Goal: Information Seeking & Learning: Learn about a topic

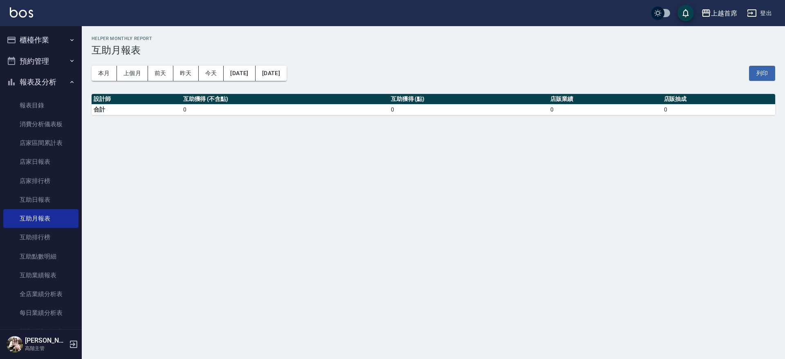
scroll to position [133, 0]
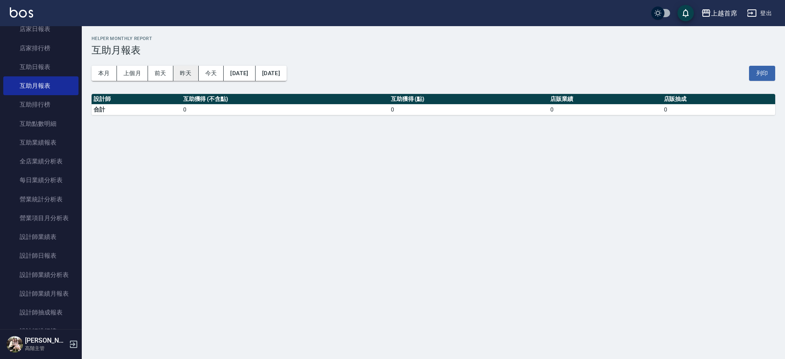
click at [181, 72] on button "昨天" at bounding box center [185, 73] width 25 height 15
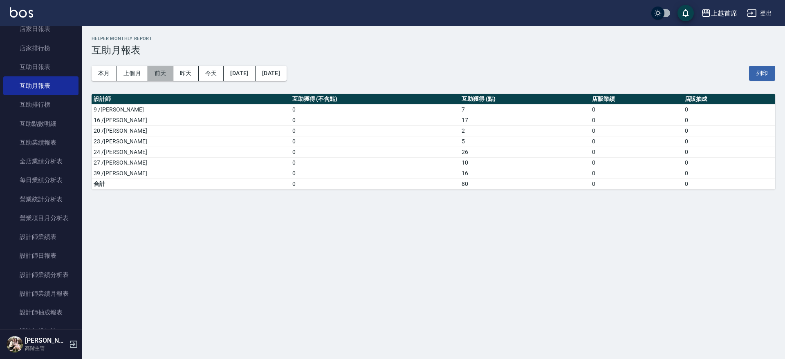
click at [165, 72] on button "前天" at bounding box center [160, 73] width 25 height 15
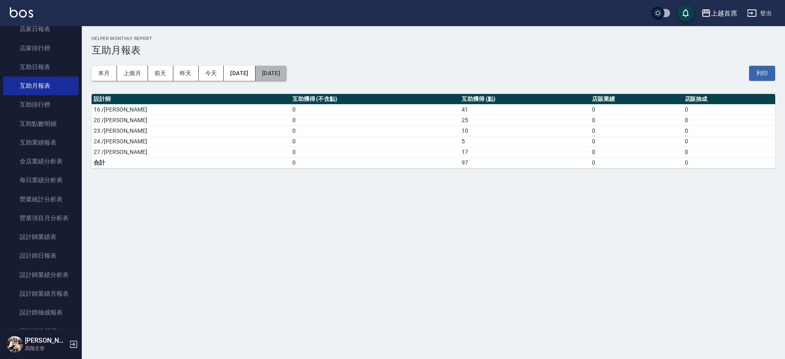
click at [287, 75] on button "[DATE]" at bounding box center [270, 73] width 31 height 15
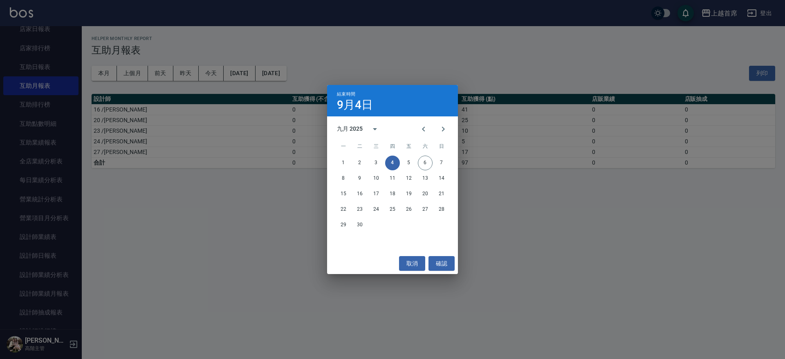
click at [383, 160] on div "1 2 3 4 5 6 7" at bounding box center [392, 163] width 131 height 15
click at [374, 161] on button "3" at bounding box center [376, 163] width 15 height 15
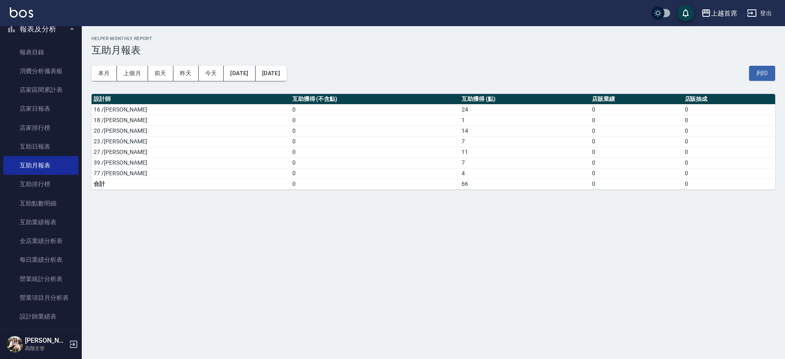
scroll to position [39, 0]
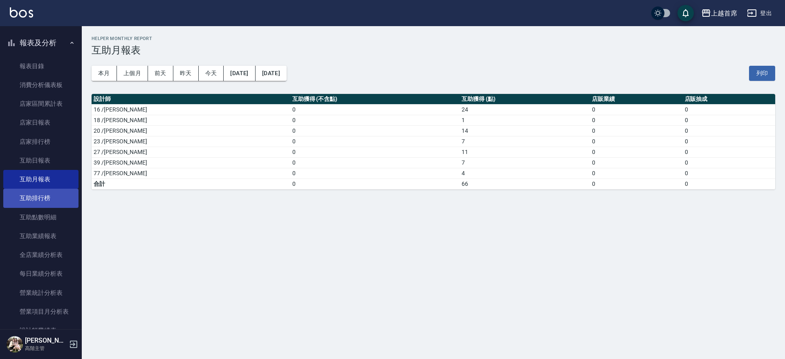
click at [55, 203] on link "互助排行榜" at bounding box center [40, 198] width 75 height 19
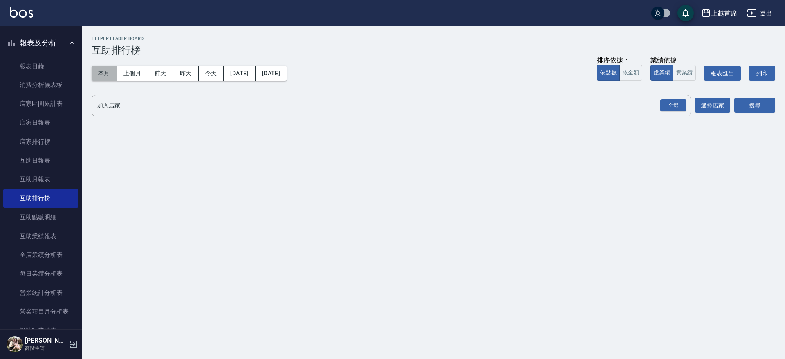
click at [97, 73] on button "本月" at bounding box center [104, 73] width 25 height 15
click at [683, 70] on button "實業績" at bounding box center [684, 73] width 23 height 16
click at [677, 100] on div "全選" at bounding box center [673, 105] width 26 height 13
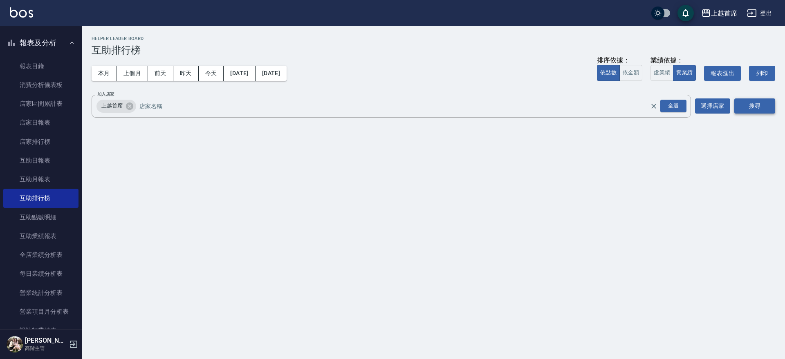
click at [747, 107] on button "搜尋" at bounding box center [754, 106] width 41 height 15
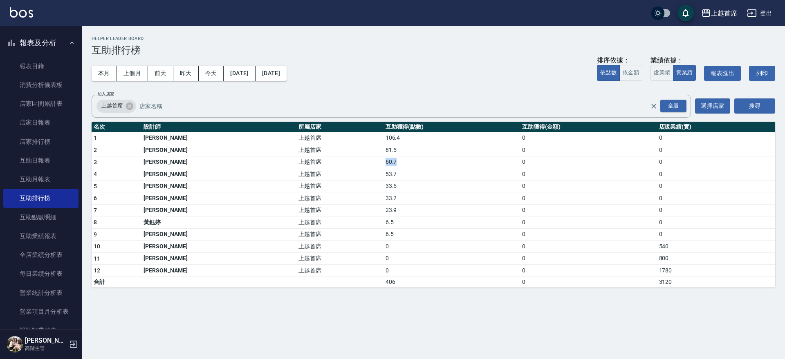
drag, startPoint x: 325, startPoint y: 159, endPoint x: 348, endPoint y: 162, distance: 22.7
click at [346, 165] on tr "3 [PERSON_NAME] 上越首席 60.7 0 0" at bounding box center [433, 162] width 683 height 12
click at [383, 160] on td "60.7" at bounding box center [451, 162] width 137 height 12
click at [47, 48] on button "報表及分析" at bounding box center [40, 42] width 75 height 21
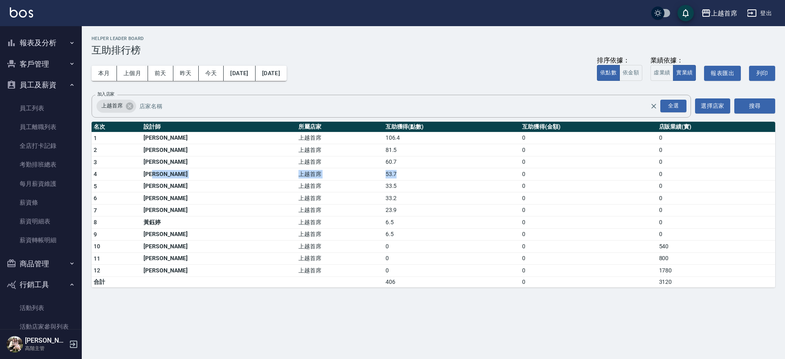
drag, startPoint x: 185, startPoint y: 172, endPoint x: 361, endPoint y: 174, distance: 176.2
click at [361, 174] on tr "4 [PERSON_NAME] 上越首席 53.7 0 0" at bounding box center [433, 174] width 683 height 12
click at [383, 174] on td "53.7" at bounding box center [451, 174] width 137 height 12
click at [187, 69] on button "昨天" at bounding box center [185, 73] width 25 height 15
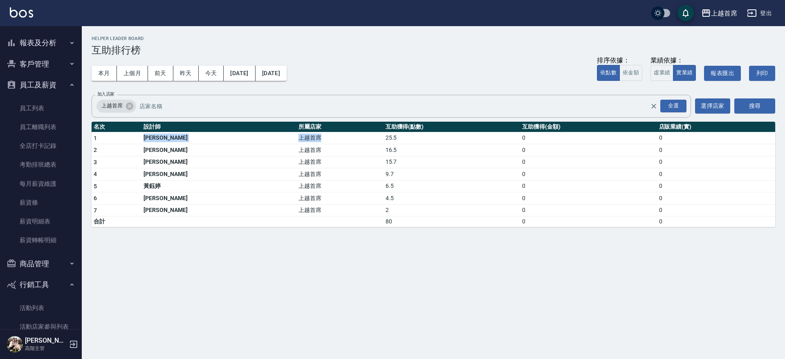
drag, startPoint x: 149, startPoint y: 135, endPoint x: 271, endPoint y: 135, distance: 121.8
click at [271, 135] on tr "1 [PERSON_NAME] 上越首席 25.5 0 0" at bounding box center [433, 138] width 683 height 12
click at [324, 130] on th "所屬店家" at bounding box center [339, 127] width 87 height 11
click at [166, 76] on button "前天" at bounding box center [160, 73] width 25 height 15
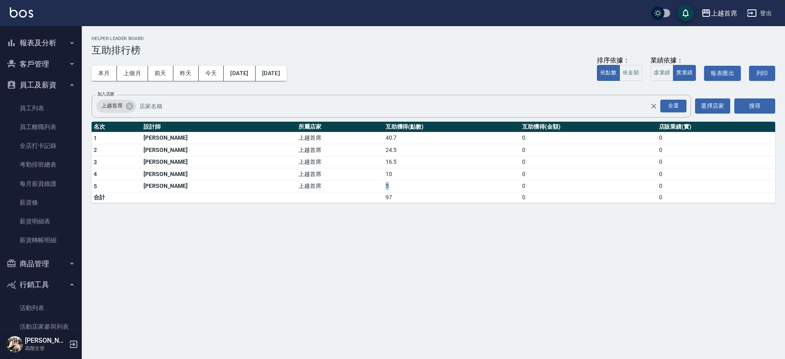
drag, startPoint x: 253, startPoint y: 181, endPoint x: 356, endPoint y: 185, distance: 103.5
click at [356, 185] on tr "5 [PERSON_NAME] 上越首席 5 0 0" at bounding box center [433, 186] width 683 height 12
click at [383, 185] on td "5" at bounding box center [451, 186] width 137 height 12
click at [383, 195] on td "97" at bounding box center [451, 198] width 137 height 11
click at [296, 222] on div "上越首席 [DATE] - [DATE] 互助排行榜 列印時間： [DATE][PHONE_NUMBER]:13 Helper Leader Board 互助…" at bounding box center [392, 179] width 785 height 359
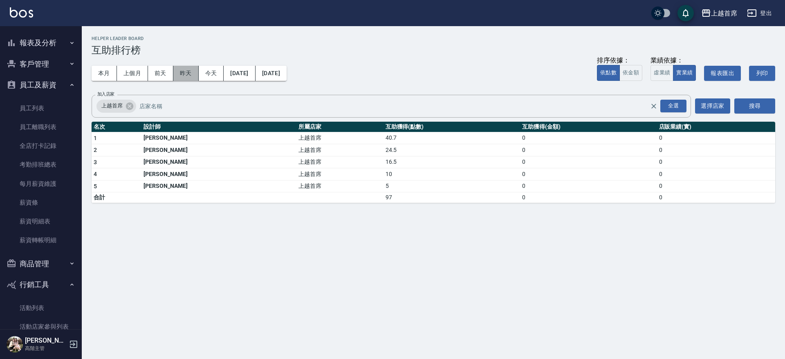
click at [194, 76] on button "昨天" at bounding box center [185, 73] width 25 height 15
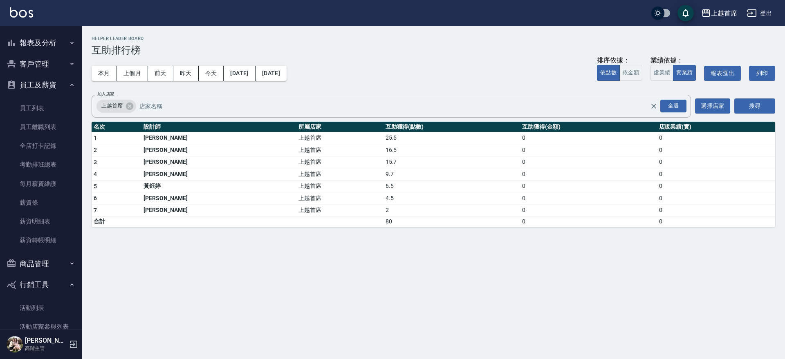
click at [41, 87] on button "員工及薪資" at bounding box center [40, 84] width 75 height 21
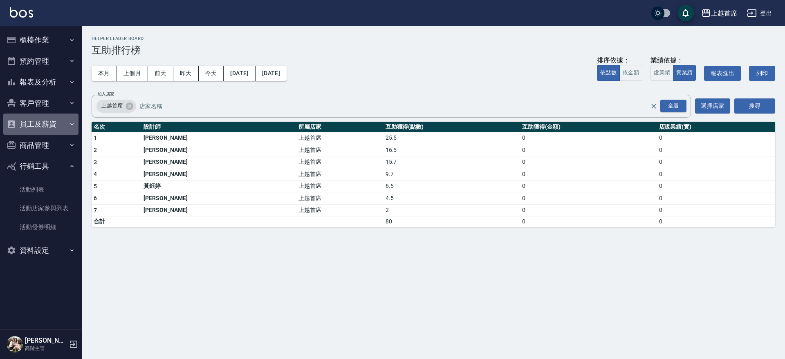
click at [60, 123] on button "員工及薪資" at bounding box center [40, 124] width 75 height 21
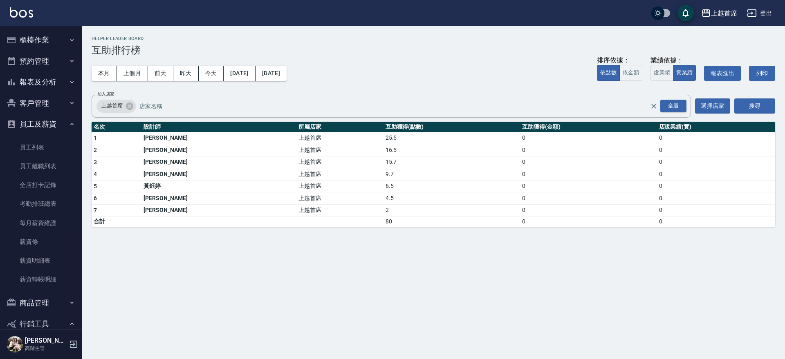
click at [60, 123] on button "員工及薪資" at bounding box center [40, 124] width 75 height 21
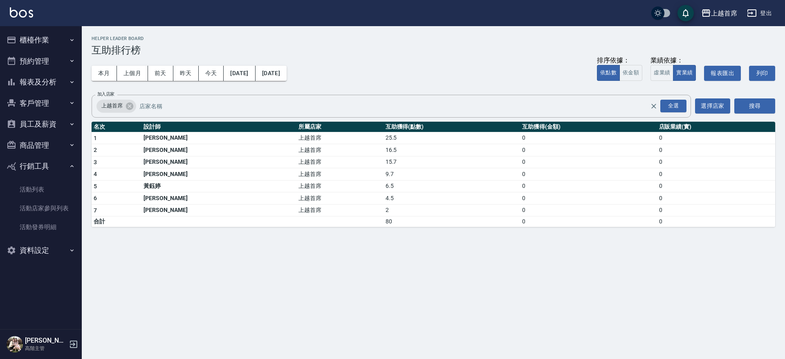
click at [67, 80] on button "報表及分析" at bounding box center [40, 82] width 75 height 21
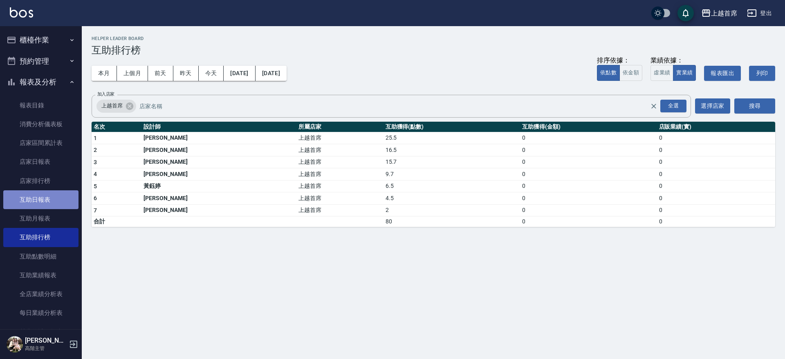
click at [59, 202] on link "互助日報表" at bounding box center [40, 199] width 75 height 19
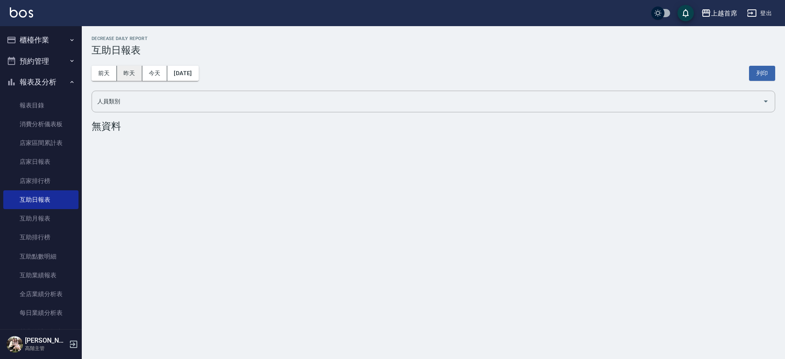
click at [121, 72] on button "昨天" at bounding box center [129, 73] width 25 height 15
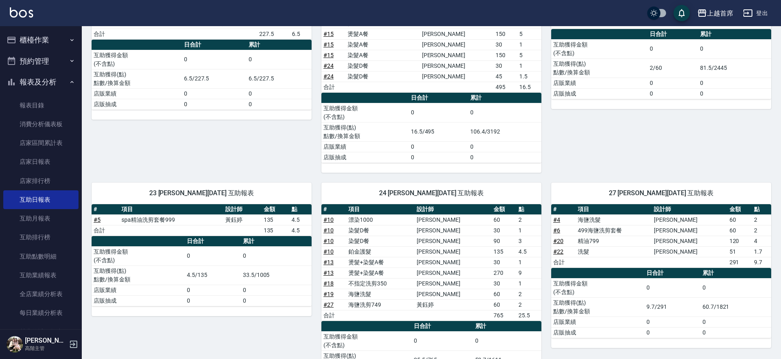
drag, startPoint x: 492, startPoint y: 170, endPoint x: 482, endPoint y: 215, distance: 45.7
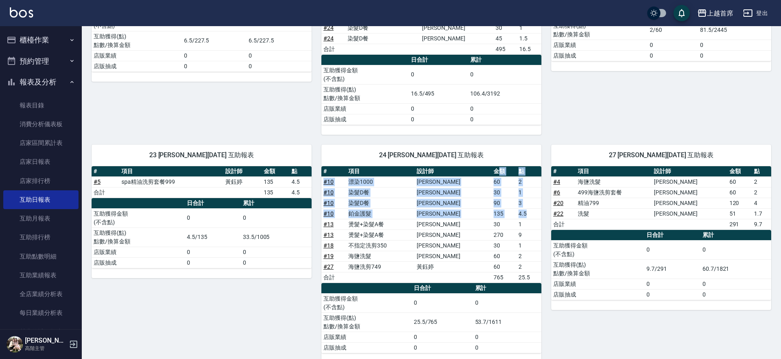
drag, startPoint x: 520, startPoint y: 215, endPoint x: 486, endPoint y: 176, distance: 51.6
click at [486, 177] on tbody "# 10 漂染1000 [PERSON_NAME]60 2 # 10 染髮D餐 [PERSON_NAME] 30 1 # 10 染髮D餐 [PERSON_NA…" at bounding box center [431, 230] width 220 height 106
click at [520, 183] on td "2" at bounding box center [528, 182] width 25 height 11
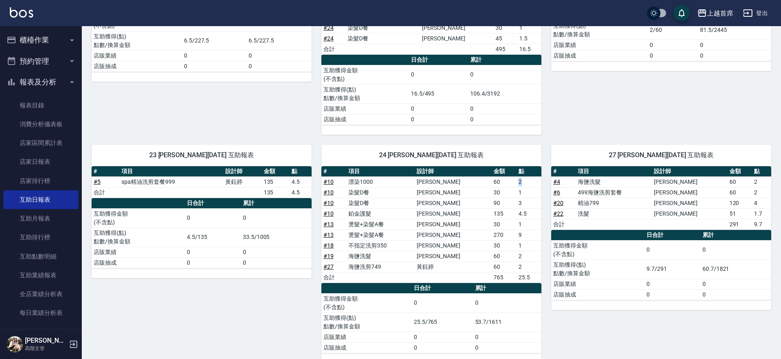
drag, startPoint x: 527, startPoint y: 186, endPoint x: 501, endPoint y: 186, distance: 26.2
click at [501, 186] on tr "# 10 漂染1000 [PERSON_NAME]60 2" at bounding box center [431, 182] width 220 height 11
click at [501, 186] on td "60" at bounding box center [503, 182] width 25 height 11
drag, startPoint x: 533, startPoint y: 213, endPoint x: 493, endPoint y: 213, distance: 39.7
click at [493, 213] on tr "# 10 鉑金護髮 [PERSON_NAME] 135 4.5" at bounding box center [431, 213] width 220 height 11
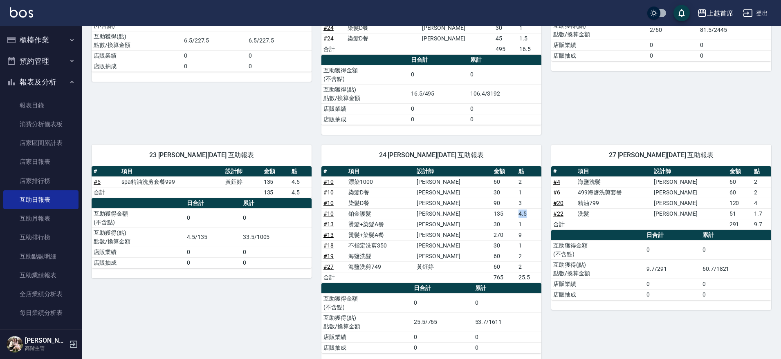
click at [493, 213] on td "135" at bounding box center [503, 213] width 25 height 11
drag, startPoint x: 528, startPoint y: 213, endPoint x: 496, endPoint y: 212, distance: 31.9
click at [496, 212] on tr "# 10 鉑金護髮 [PERSON_NAME] 135 4.5" at bounding box center [431, 213] width 220 height 11
click at [496, 212] on td "135" at bounding box center [503, 213] width 25 height 11
click at [63, 45] on button "櫃檯作業" at bounding box center [40, 39] width 75 height 21
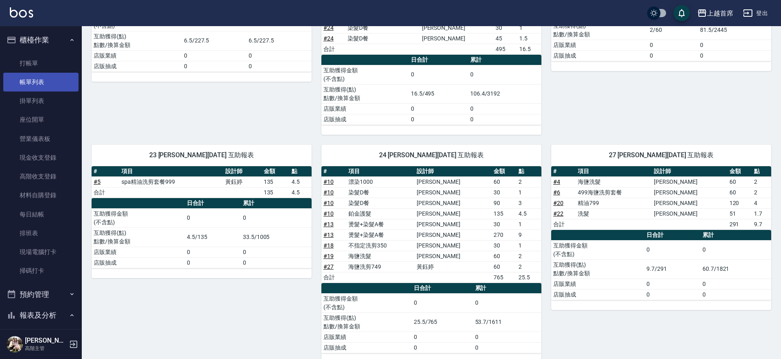
click at [63, 77] on link "帳單列表" at bounding box center [40, 82] width 75 height 19
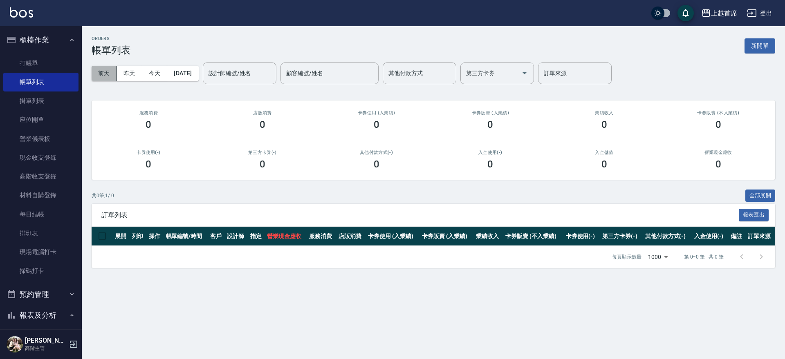
click at [114, 72] on button "前天" at bounding box center [104, 73] width 25 height 15
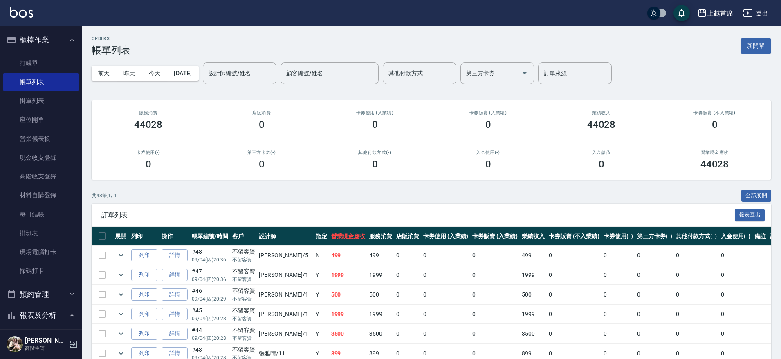
drag, startPoint x: 469, startPoint y: 198, endPoint x: 443, endPoint y: 155, distance: 50.1
click at [196, 71] on button "[DATE]" at bounding box center [182, 73] width 31 height 15
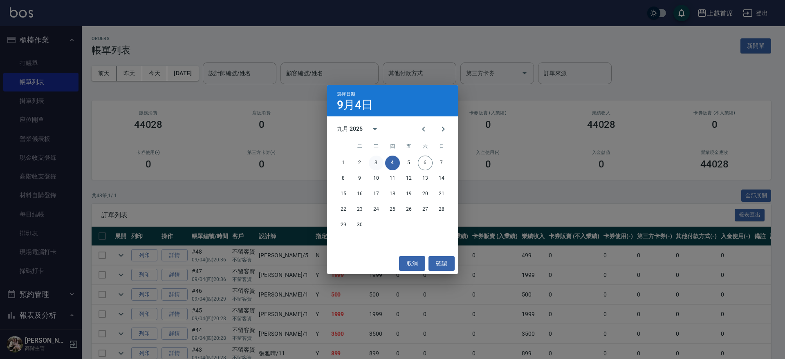
click at [375, 157] on button "3" at bounding box center [376, 163] width 15 height 15
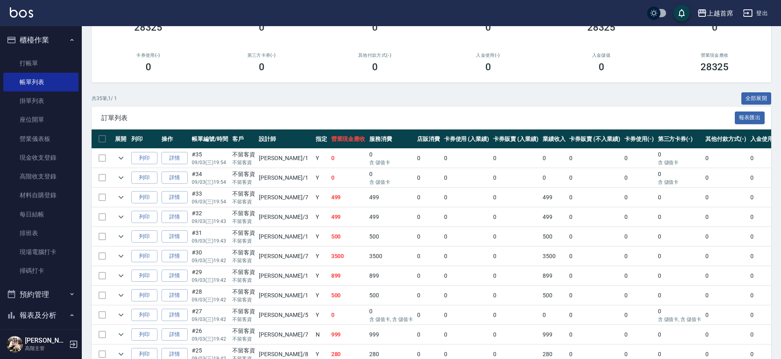
drag, startPoint x: 387, startPoint y: 149, endPoint x: 385, endPoint y: 178, distance: 28.7
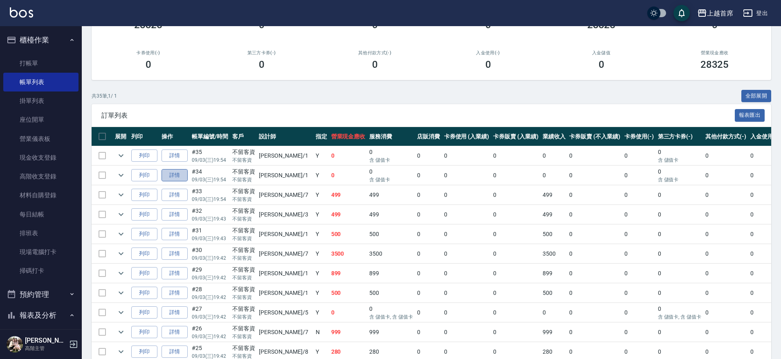
click at [177, 173] on link "詳情" at bounding box center [174, 175] width 26 height 13
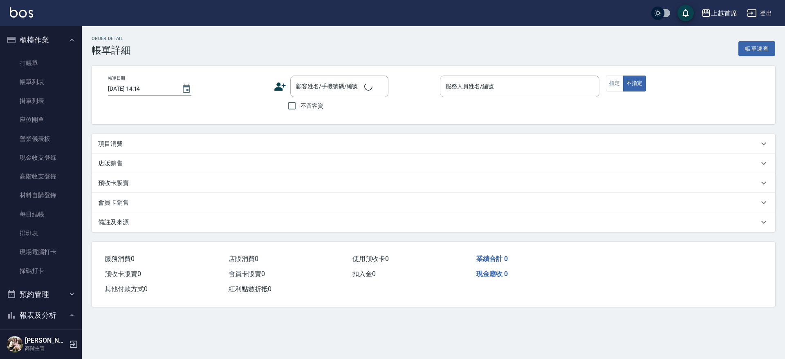
type input "[DATE] 19:54"
checkbox input "true"
type input "[PERSON_NAME]-1"
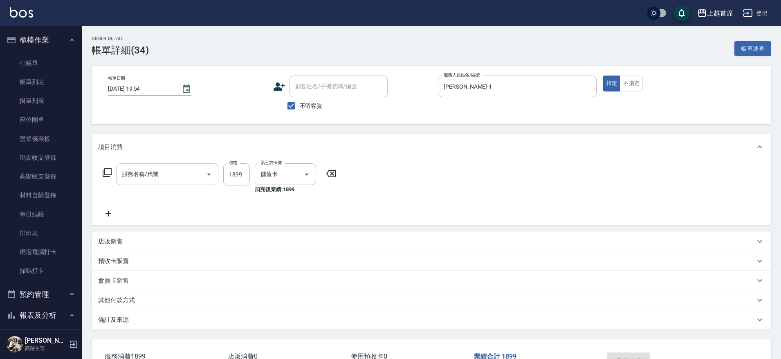
type input "染髮D餐(41899)"
click at [350, 176] on icon "Clear" at bounding box center [349, 174] width 8 height 8
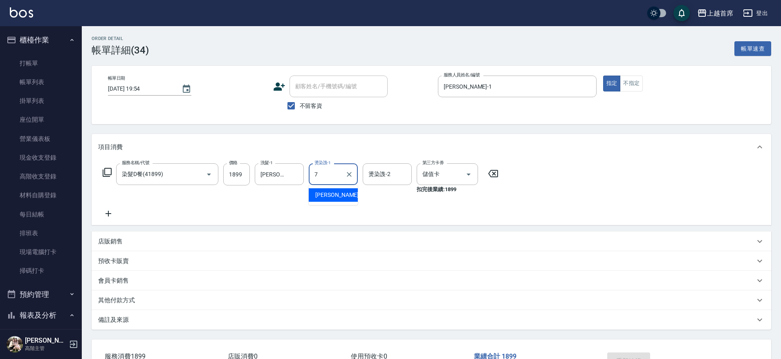
type input "[PERSON_NAME]-7"
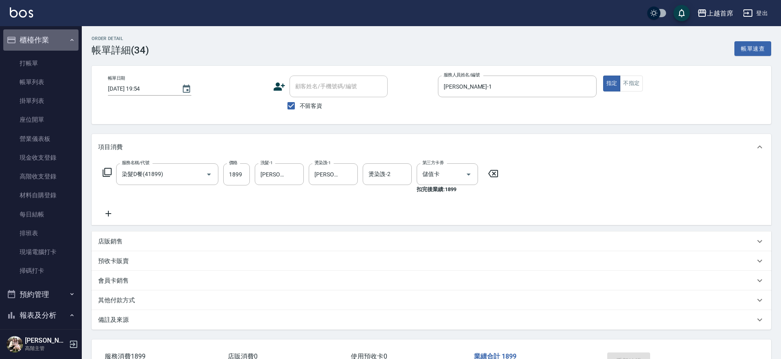
click at [59, 38] on button "櫃檯作業" at bounding box center [40, 39] width 75 height 21
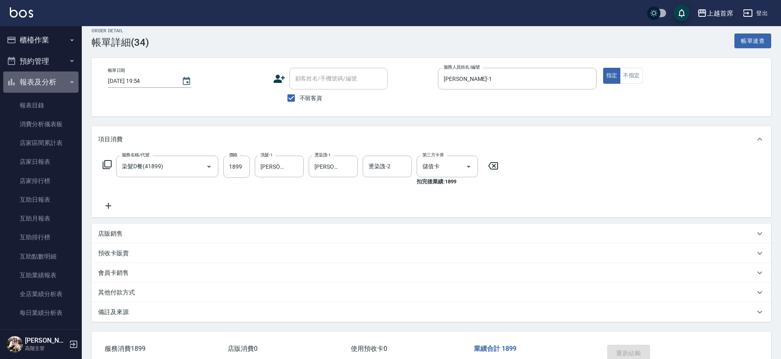
click at [69, 82] on icon "button" at bounding box center [72, 82] width 7 height 7
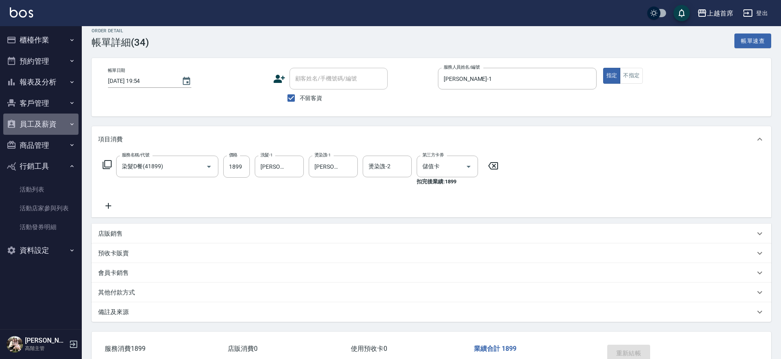
click at [45, 118] on button "員工及薪資" at bounding box center [40, 124] width 75 height 21
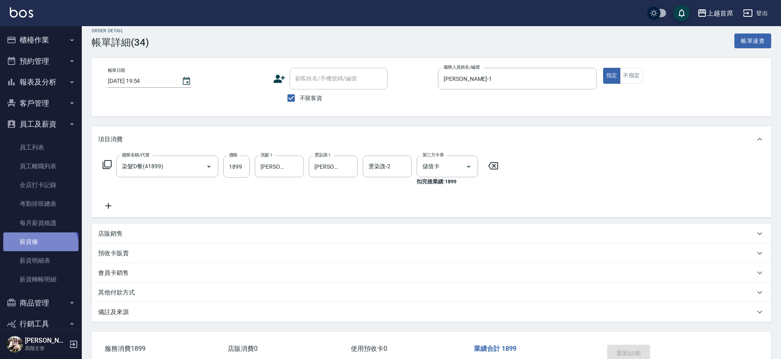
click at [39, 248] on link "薪資條" at bounding box center [40, 242] width 75 height 19
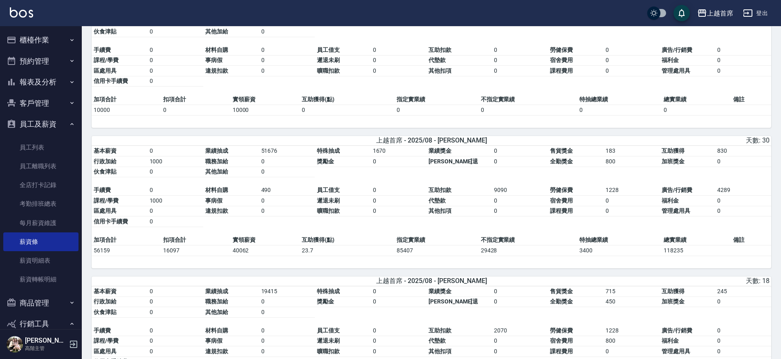
drag, startPoint x: 338, startPoint y: 127, endPoint x: 336, endPoint y: 185, distance: 58.1
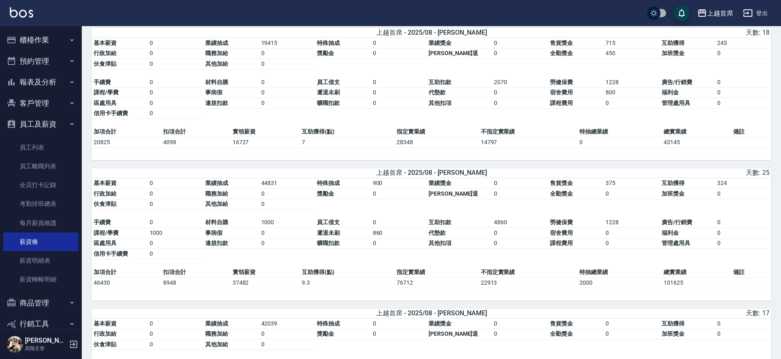
drag, startPoint x: 417, startPoint y: 143, endPoint x: 407, endPoint y: 170, distance: 29.0
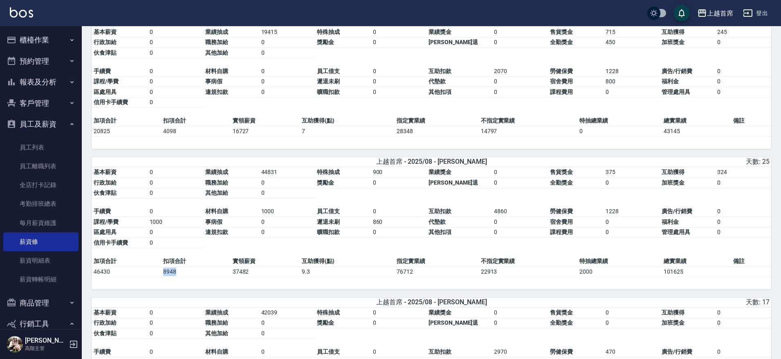
drag, startPoint x: 154, startPoint y: 279, endPoint x: 186, endPoint y: 275, distance: 32.1
click at [186, 275] on tr "46430 8948 37482 9.3 76712 22913 2000 101625" at bounding box center [431, 272] width 679 height 11
click at [186, 275] on td "8948" at bounding box center [195, 272] width 69 height 11
drag, startPoint x: 513, startPoint y: 217, endPoint x: 459, endPoint y: 224, distance: 54.4
click at [459, 224] on tbody "手續費 0 材料自購 1000 員工借支 0 互助扣款 4860 勞健保費 1228 廣告/行銷費 0 課程/學費 1000 事病假 0 遲退未刷 860 代…" at bounding box center [431, 227] width 679 height 42
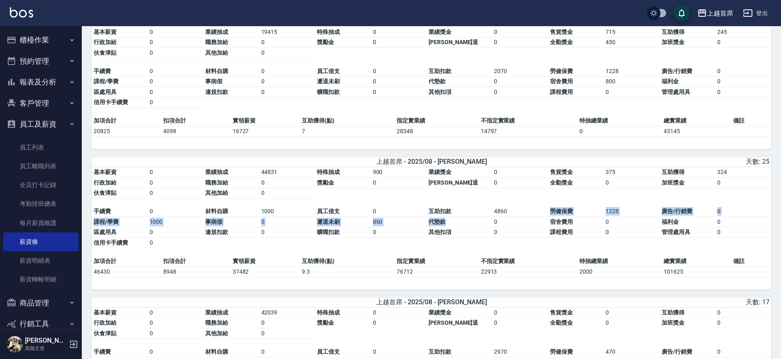
click at [459, 224] on td "代墊款" at bounding box center [458, 222] width 65 height 11
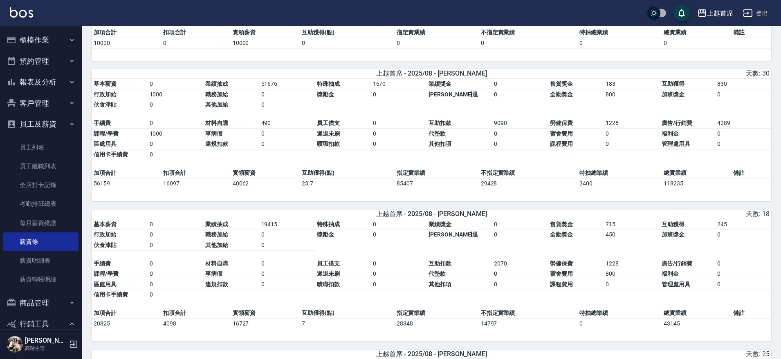
drag, startPoint x: 268, startPoint y: 233, endPoint x: 256, endPoint y: 211, distance: 25.1
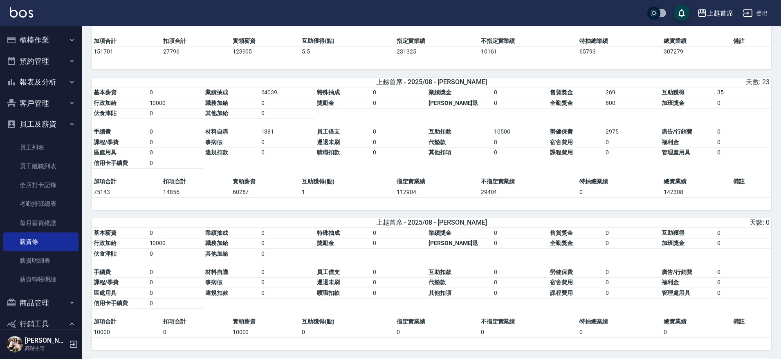
scroll to position [204, 0]
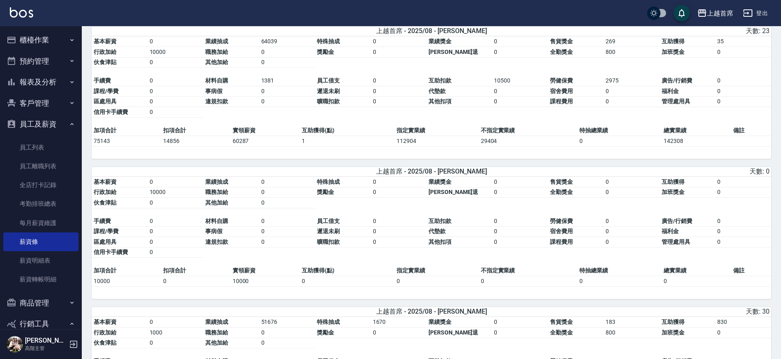
click at [46, 80] on button "報表及分析" at bounding box center [40, 82] width 75 height 21
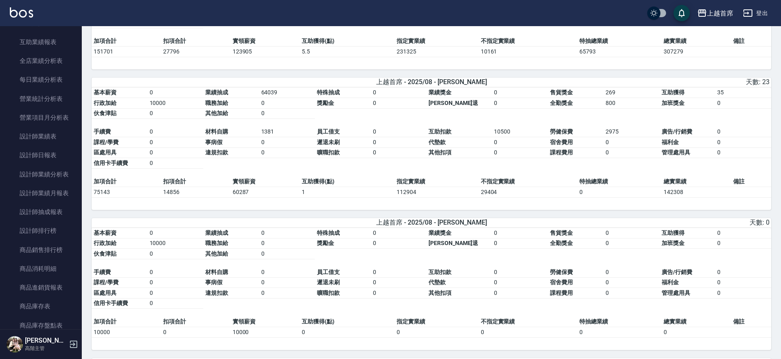
scroll to position [241, 0]
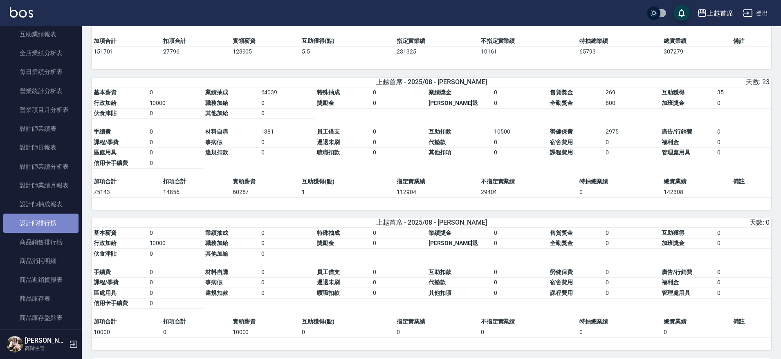
click at [56, 220] on link "設計師排行榜" at bounding box center [40, 223] width 75 height 19
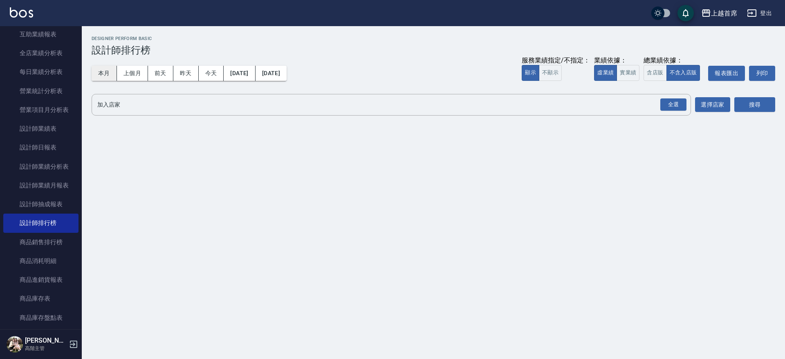
click at [112, 69] on button "本月" at bounding box center [104, 73] width 25 height 15
click at [626, 78] on button "實業績" at bounding box center [627, 73] width 23 height 16
click at [672, 101] on div "全選" at bounding box center [673, 105] width 26 height 13
click at [752, 108] on button "搜尋" at bounding box center [754, 105] width 41 height 15
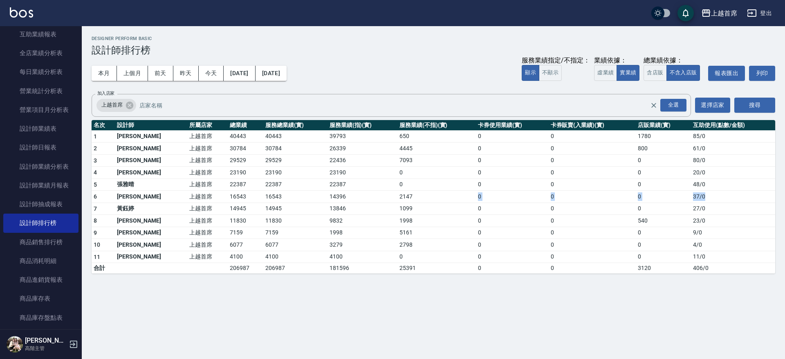
drag, startPoint x: 468, startPoint y: 197, endPoint x: 708, endPoint y: 195, distance: 240.8
click at [708, 195] on tr "6 [PERSON_NAME]首席 16543 16543 14396 2147 0 0 0 37 / 0" at bounding box center [433, 197] width 683 height 12
click at [708, 195] on td "37 / 0" at bounding box center [733, 197] width 84 height 12
drag, startPoint x: 657, startPoint y: 184, endPoint x: 697, endPoint y: 184, distance: 39.7
click at [697, 184] on tr "5 [PERSON_NAME]首席 22387 22387 22387 0 0 0 0 48 / 0" at bounding box center [433, 185] width 683 height 12
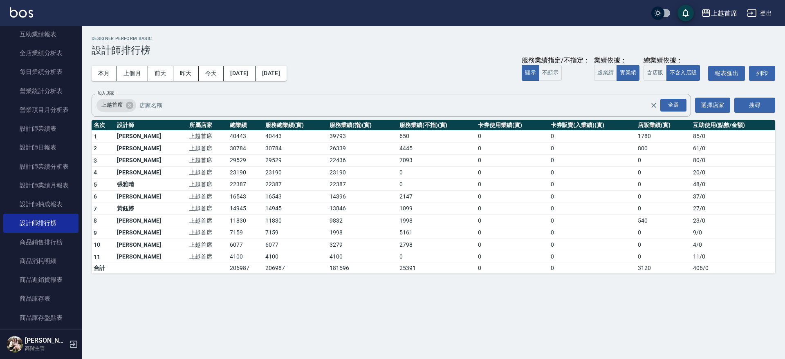
click at [697, 184] on td "48 / 0" at bounding box center [733, 185] width 84 height 12
drag, startPoint x: 678, startPoint y: 160, endPoint x: 711, endPoint y: 160, distance: 32.7
click at [711, 160] on tr "3 [PERSON_NAME]首席 29529 29529 22436 7093 0 0 0 80 / 0" at bounding box center [433, 161] width 683 height 12
click at [708, 169] on td "20 / 0" at bounding box center [733, 173] width 84 height 12
drag, startPoint x: 684, startPoint y: 195, endPoint x: 713, endPoint y: 198, distance: 29.2
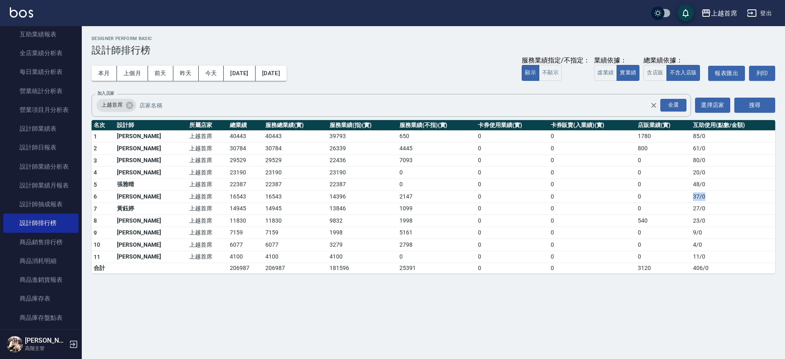
click at [713, 198] on tr "6 [PERSON_NAME]首席 16543 16543 14396 2147 0 0 0 37 / 0" at bounding box center [433, 197] width 683 height 12
click at [713, 198] on td "37 / 0" at bounding box center [733, 197] width 84 height 12
drag, startPoint x: 684, startPoint y: 208, endPoint x: 709, endPoint y: 206, distance: 25.4
click at [709, 206] on tr "7 [PERSON_NAME] 上越首席 14945 14945 13846 1099 0 0 0 27 / 0" at bounding box center [433, 209] width 683 height 12
click at [709, 206] on td "27 / 0" at bounding box center [733, 209] width 84 height 12
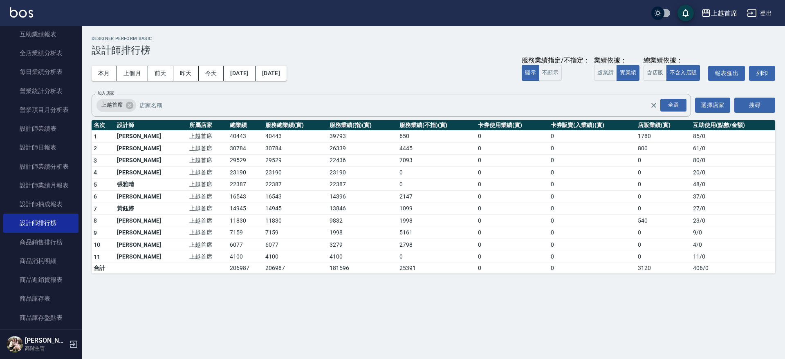
drag, startPoint x: 680, startPoint y: 246, endPoint x: 690, endPoint y: 241, distance: 11.2
click at [690, 241] on tr "10 [PERSON_NAME] 上越首席 [CREDIT_CARD_NUMBER] 0 0 0 4 / 0" at bounding box center [433, 245] width 683 height 12
drag, startPoint x: 663, startPoint y: 234, endPoint x: 700, endPoint y: 227, distance: 37.4
click at [700, 227] on tr "9 [PERSON_NAME] 上越首席 7159 7159 1998 5161 0 0 0 9 / 0" at bounding box center [433, 233] width 683 height 12
click at [700, 227] on td "9 / 0" at bounding box center [733, 233] width 84 height 12
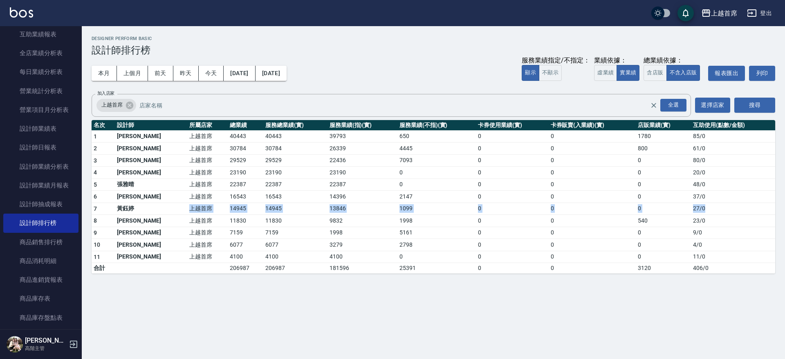
drag, startPoint x: 137, startPoint y: 207, endPoint x: 715, endPoint y: 209, distance: 578.4
click at [715, 209] on tr "7 [PERSON_NAME] 上越首席 14945 14945 13846 1099 0 0 0 27 / 0" at bounding box center [433, 209] width 683 height 12
click at [715, 209] on td "27 / 0" at bounding box center [733, 209] width 84 height 12
drag, startPoint x: 376, startPoint y: 198, endPoint x: 418, endPoint y: 195, distance: 41.5
click at [418, 195] on tr "6 [PERSON_NAME]首席 16543 16543 14396 2147 0 0 0 37 / 0" at bounding box center [433, 197] width 683 height 12
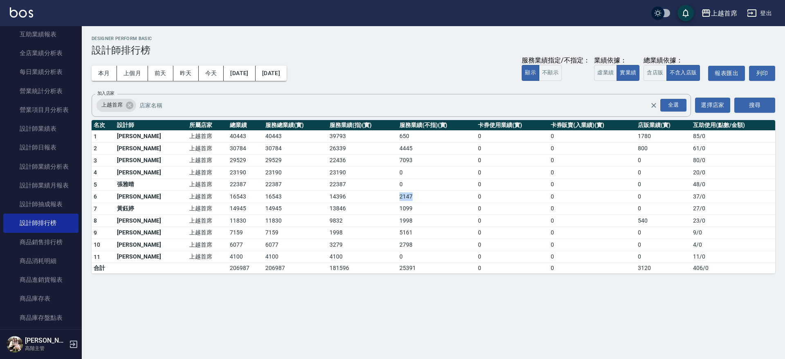
click at [418, 195] on td "2147" at bounding box center [436, 197] width 78 height 12
click at [121, 69] on button "上個月" at bounding box center [132, 73] width 31 height 15
